Goal: Task Accomplishment & Management: Use online tool/utility

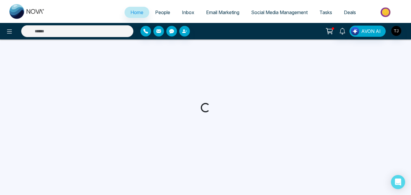
select select "*"
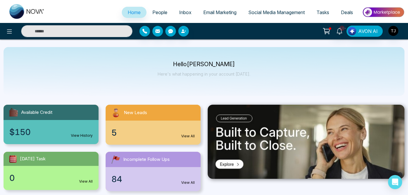
click at [269, 7] on link "Social Media Management" at bounding box center [277, 12] width 68 height 11
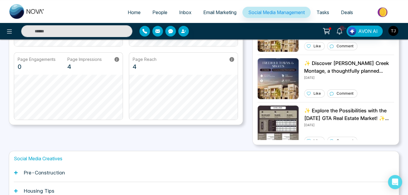
scroll to position [160, 0]
